Goal: Task Accomplishment & Management: Use online tool/utility

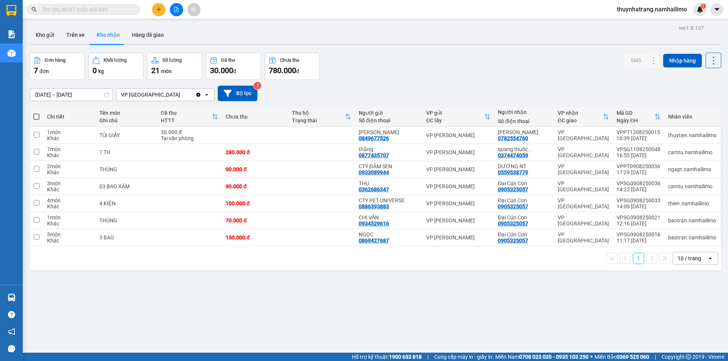
click at [114, 36] on button "Kho nhận" at bounding box center [108, 35] width 35 height 18
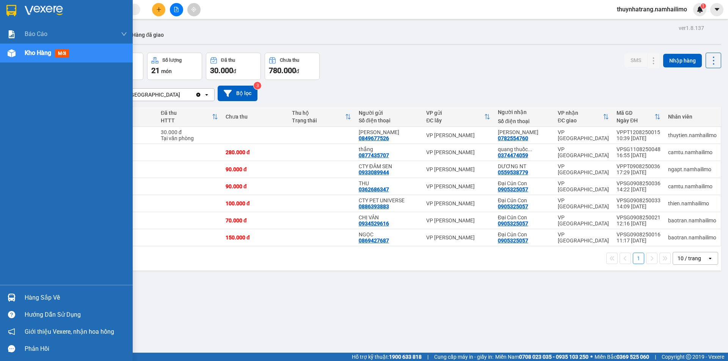
click at [37, 299] on div "Hàng sắp về" at bounding box center [76, 297] width 102 height 11
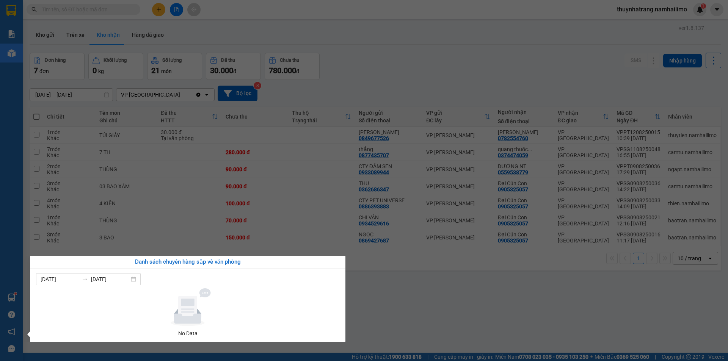
click at [402, 69] on section "Kết quả tìm kiếm ( 0 ) Bộ lọc No Data thuynhatrang.namhailimo 1 Báo cáo Báo cáo…" at bounding box center [364, 180] width 728 height 361
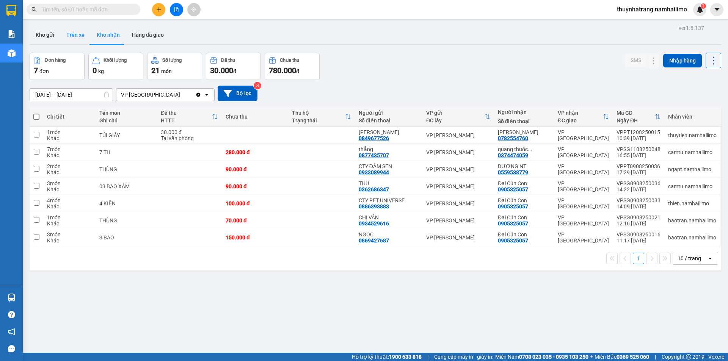
click at [79, 34] on button "Trên xe" at bounding box center [75, 35] width 30 height 18
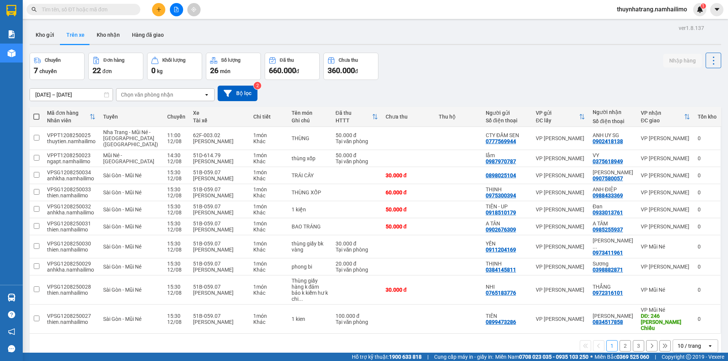
click at [167, 96] on div "Chọn văn phòng nhận" at bounding box center [147, 95] width 52 height 8
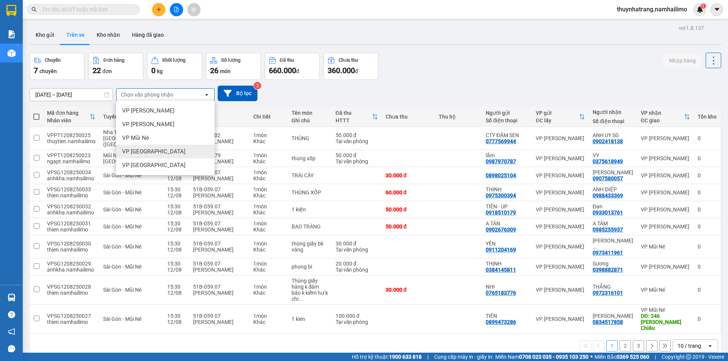
click at [160, 154] on div "VP [GEOGRAPHIC_DATA]" at bounding box center [165, 152] width 99 height 14
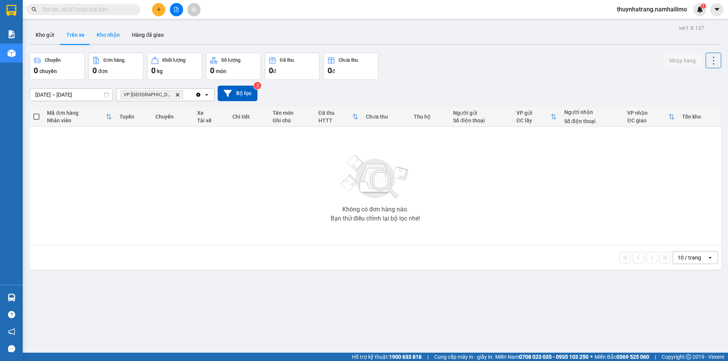
click at [107, 36] on button "Kho nhận" at bounding box center [108, 35] width 35 height 18
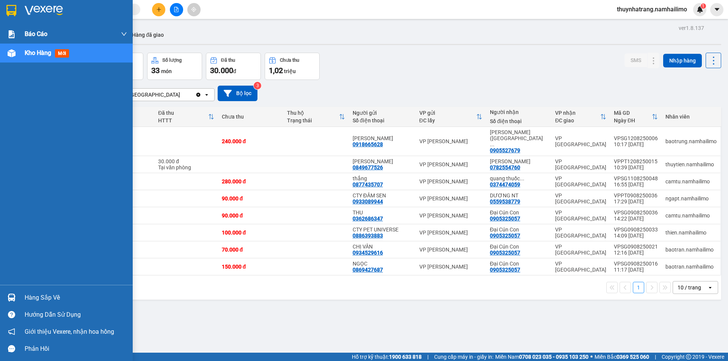
drag, startPoint x: 11, startPoint y: 10, endPoint x: 41, endPoint y: 28, distance: 34.0
click at [11, 10] on img at bounding box center [11, 10] width 10 height 11
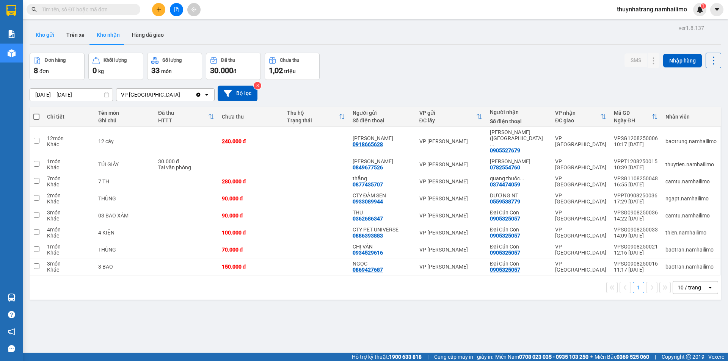
click at [52, 33] on button "Kho gửi" at bounding box center [45, 35] width 31 height 18
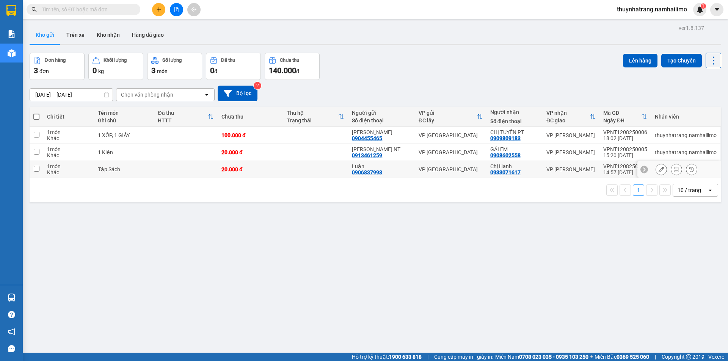
drag, startPoint x: 655, startPoint y: 134, endPoint x: 649, endPoint y: 167, distance: 33.5
click at [652, 165] on tbody "1 món Khác 1 XỐP, 1 GIẤY 100.000 đ HÙNG HUYỀN 0904455465 VP [GEOGRAPHIC_DATA] C…" at bounding box center [375, 152] width 691 height 51
click at [674, 133] on button at bounding box center [676, 135] width 11 height 13
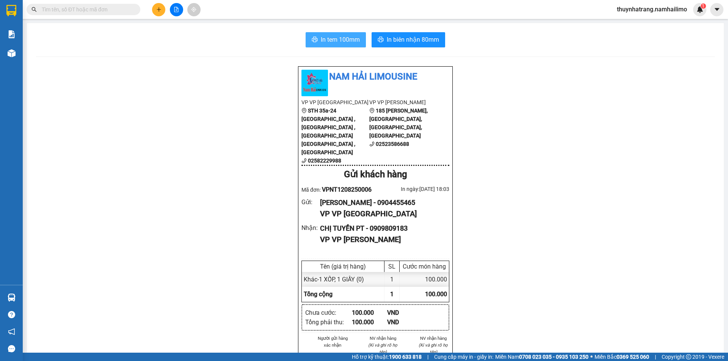
click at [345, 41] on span "In tem 100mm" at bounding box center [340, 39] width 39 height 9
